Goal: Find specific page/section

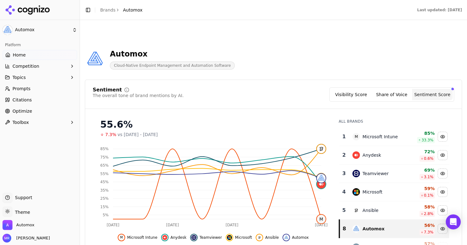
scroll to position [247, 0]
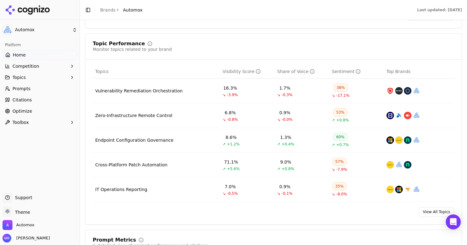
click at [9, 54] on icon at bounding box center [8, 55] width 4 height 4
click at [50, 54] on link "Home" at bounding box center [39, 55] width 75 height 10
click at [36, 90] on link "Prompts" at bounding box center [39, 89] width 75 height 10
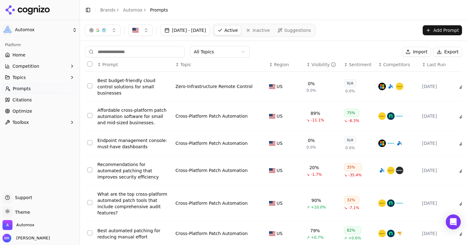
click at [15, 54] on span "Home" at bounding box center [18, 55] width 13 height 6
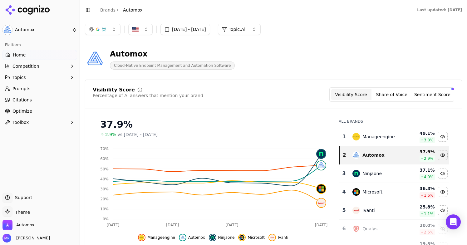
click at [22, 112] on span "Optimize" at bounding box center [22, 111] width 20 height 6
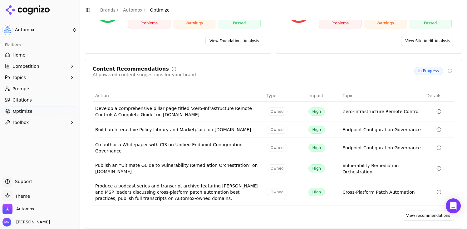
scroll to position [90, 0]
click at [175, 114] on div "Develop a comprehensive pillar page titled 'Zero-Infrastructure Remote Control:…" at bounding box center [178, 111] width 166 height 12
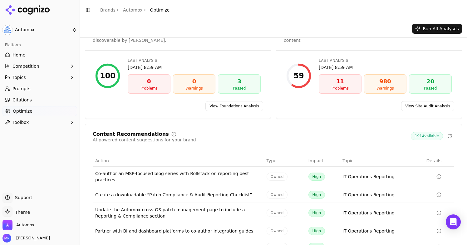
scroll to position [63, 0]
